Goal: Book appointment/travel/reservation: Book appointment/travel/reservation

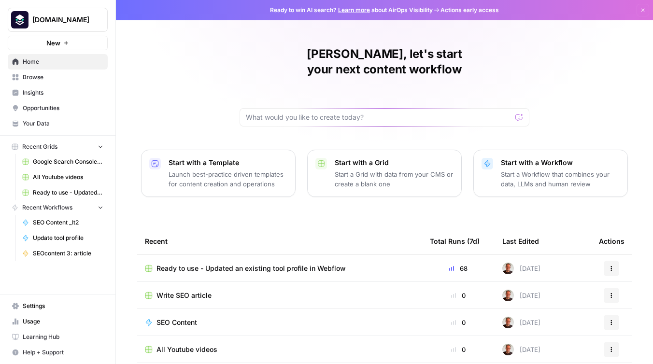
click at [295, 264] on span "Ready to use - Updated an existing tool profile in Webflow" at bounding box center [251, 269] width 189 height 10
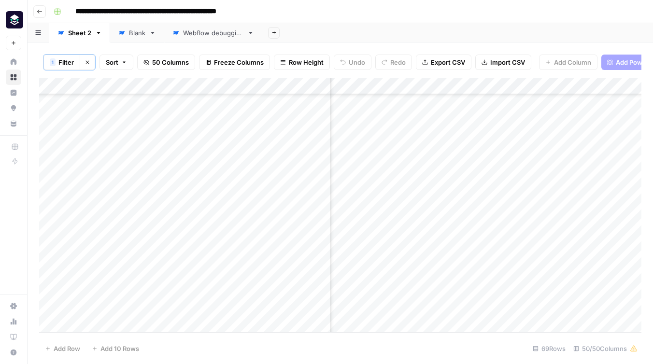
scroll to position [895, 2799]
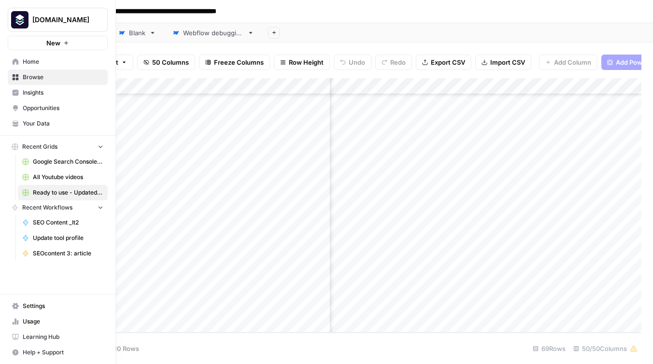
click at [32, 98] on link "Insights" at bounding box center [58, 92] width 100 height 15
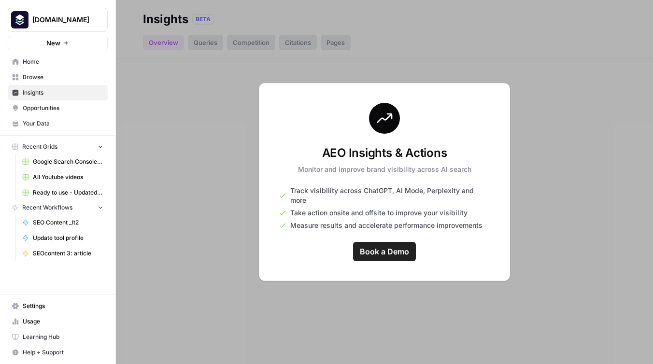
click at [379, 249] on span "Book a Demo" at bounding box center [384, 252] width 49 height 12
